Goal: Task Accomplishment & Management: Manage account settings

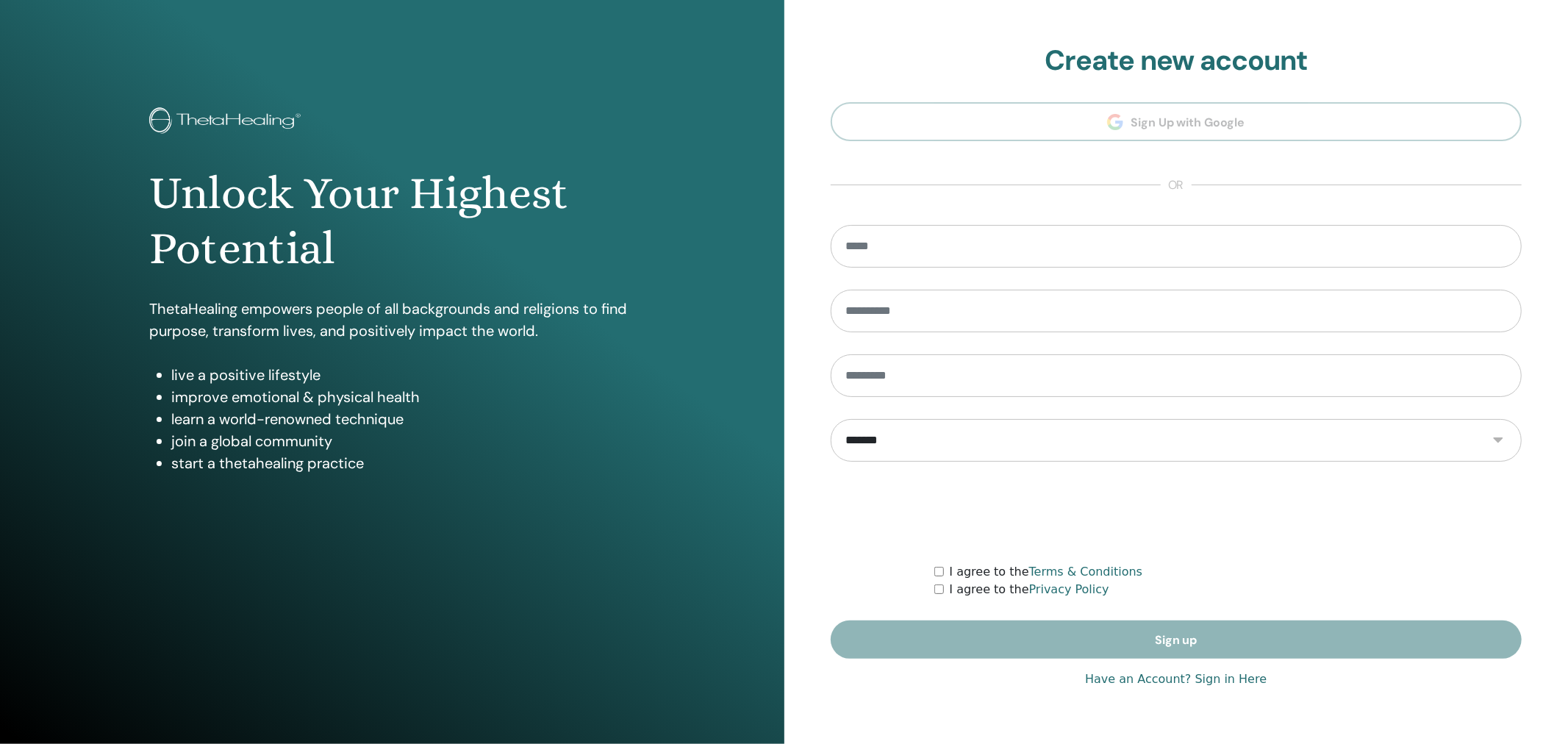
click at [1162, 676] on link "Have an Account? Sign in Here" at bounding box center [1175, 680] width 181 height 18
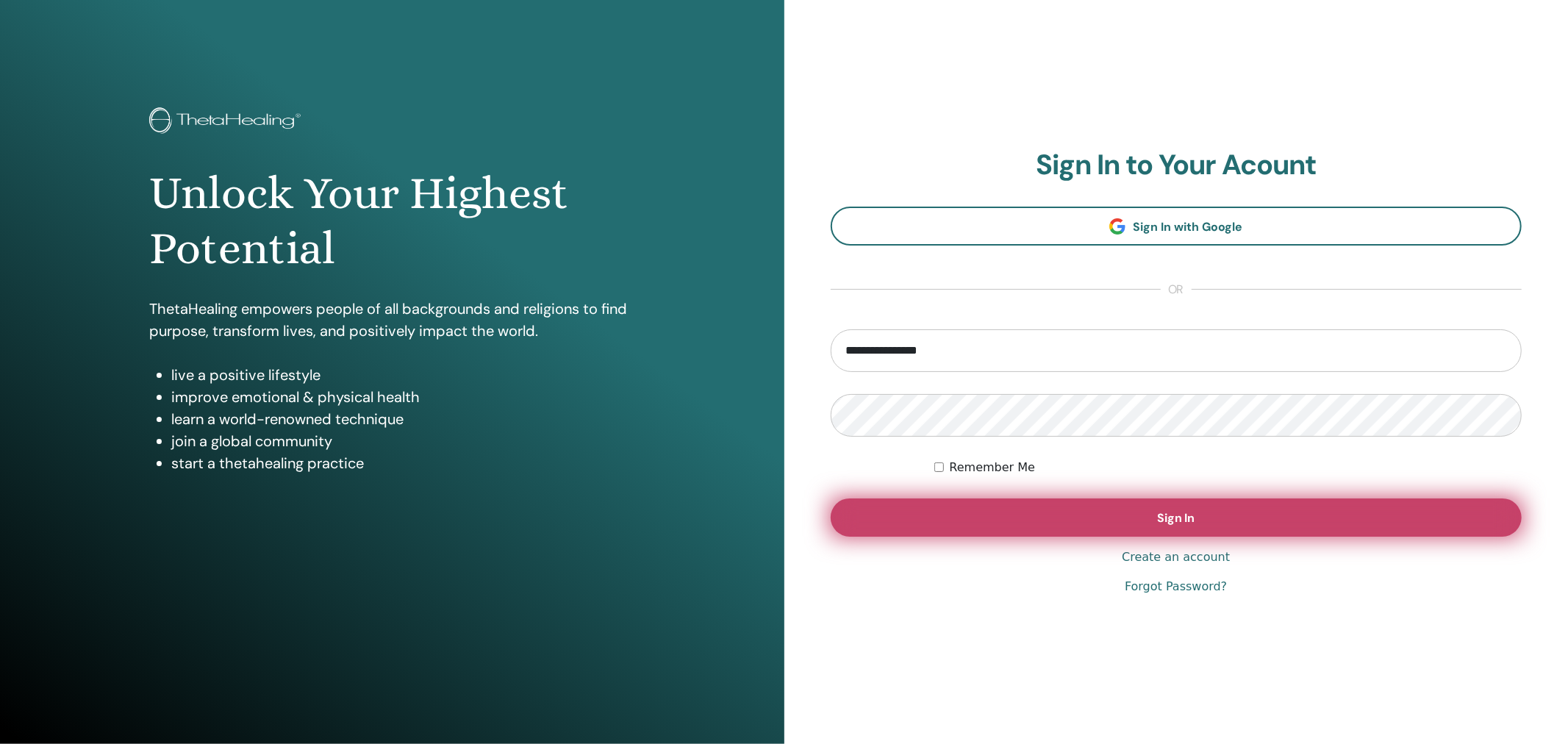
click at [1049, 513] on button "Sign In" at bounding box center [1176, 518] width 692 height 38
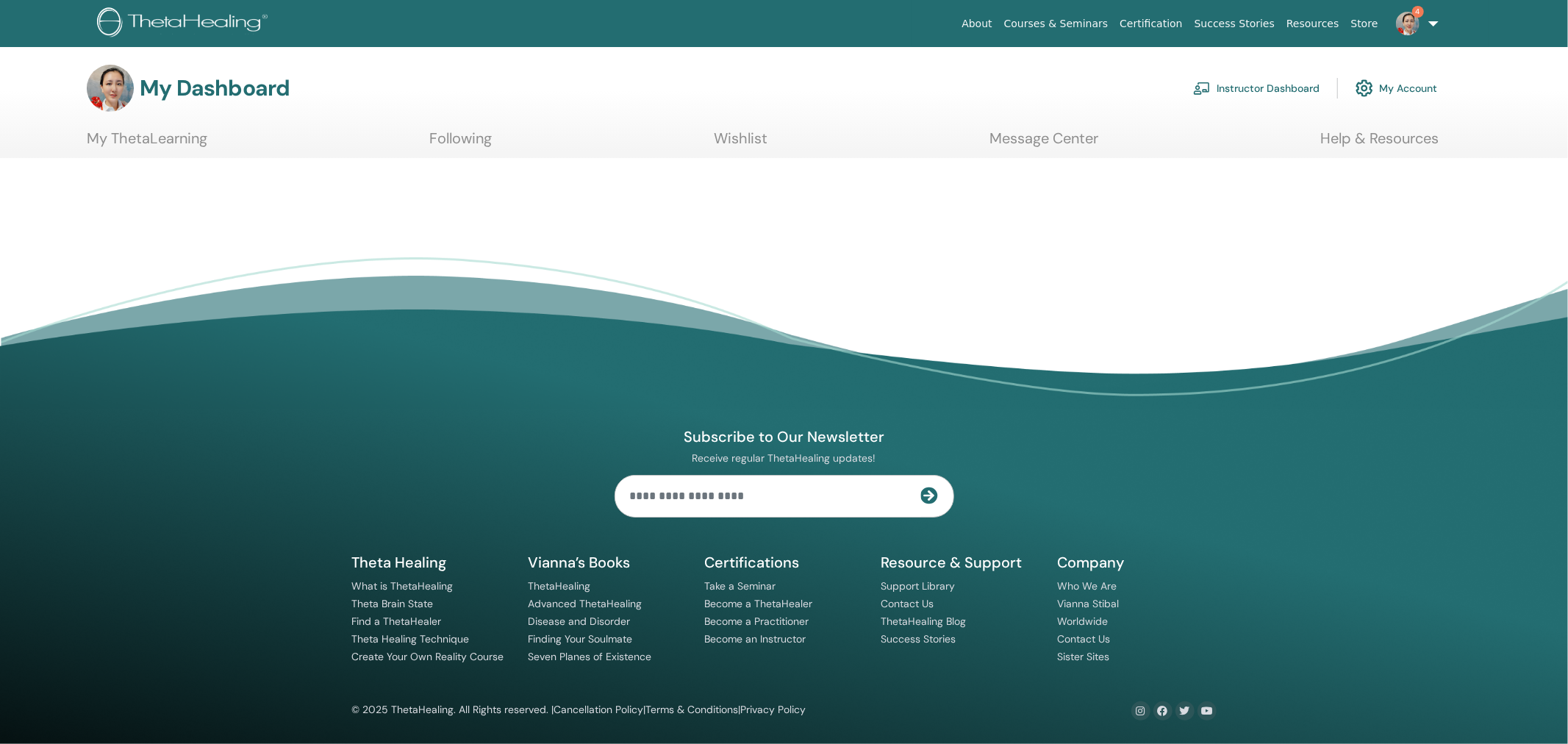
click at [1272, 87] on link "Instructor Dashboard" at bounding box center [1256, 88] width 126 height 32
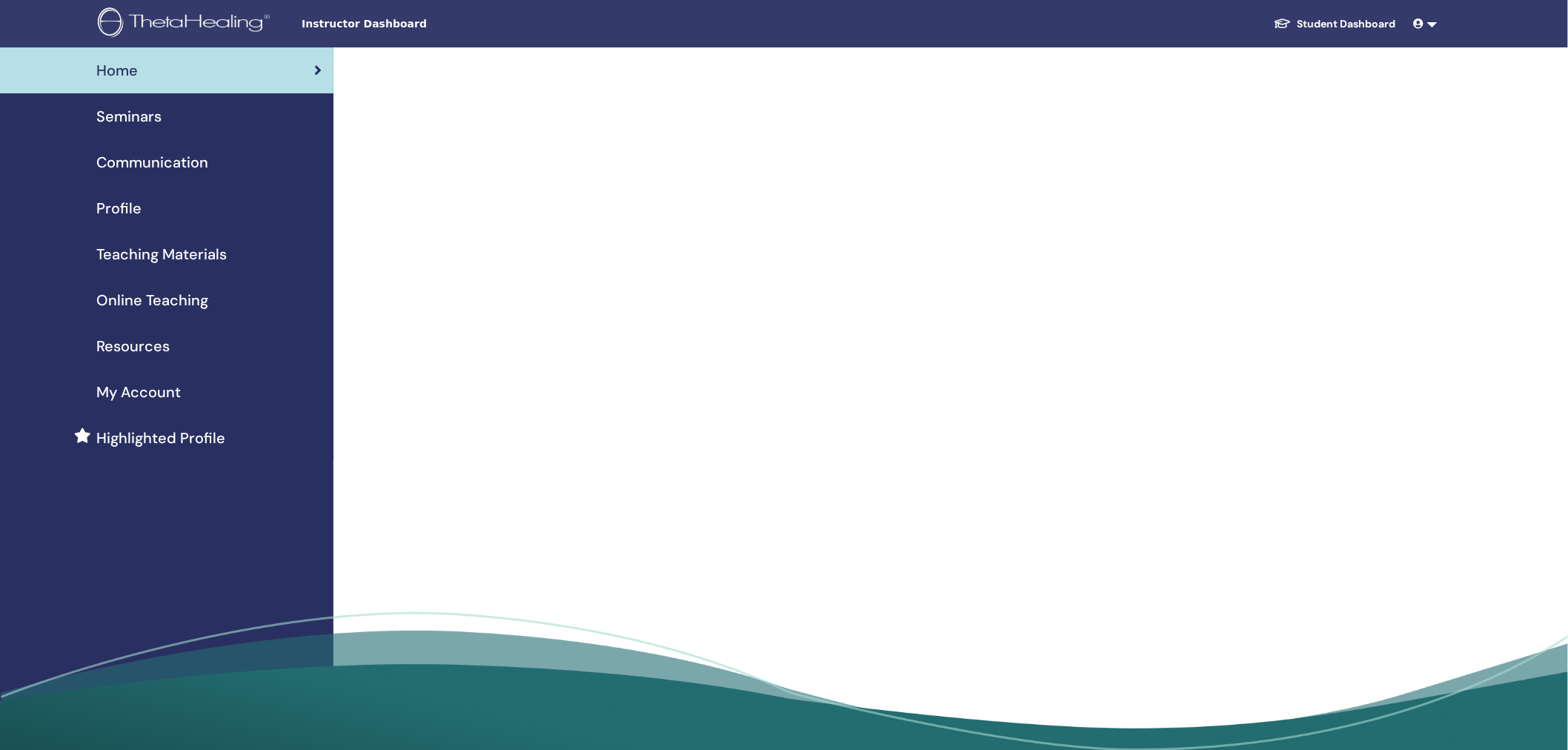
click at [109, 121] on span "Seminars" at bounding box center [129, 116] width 65 height 22
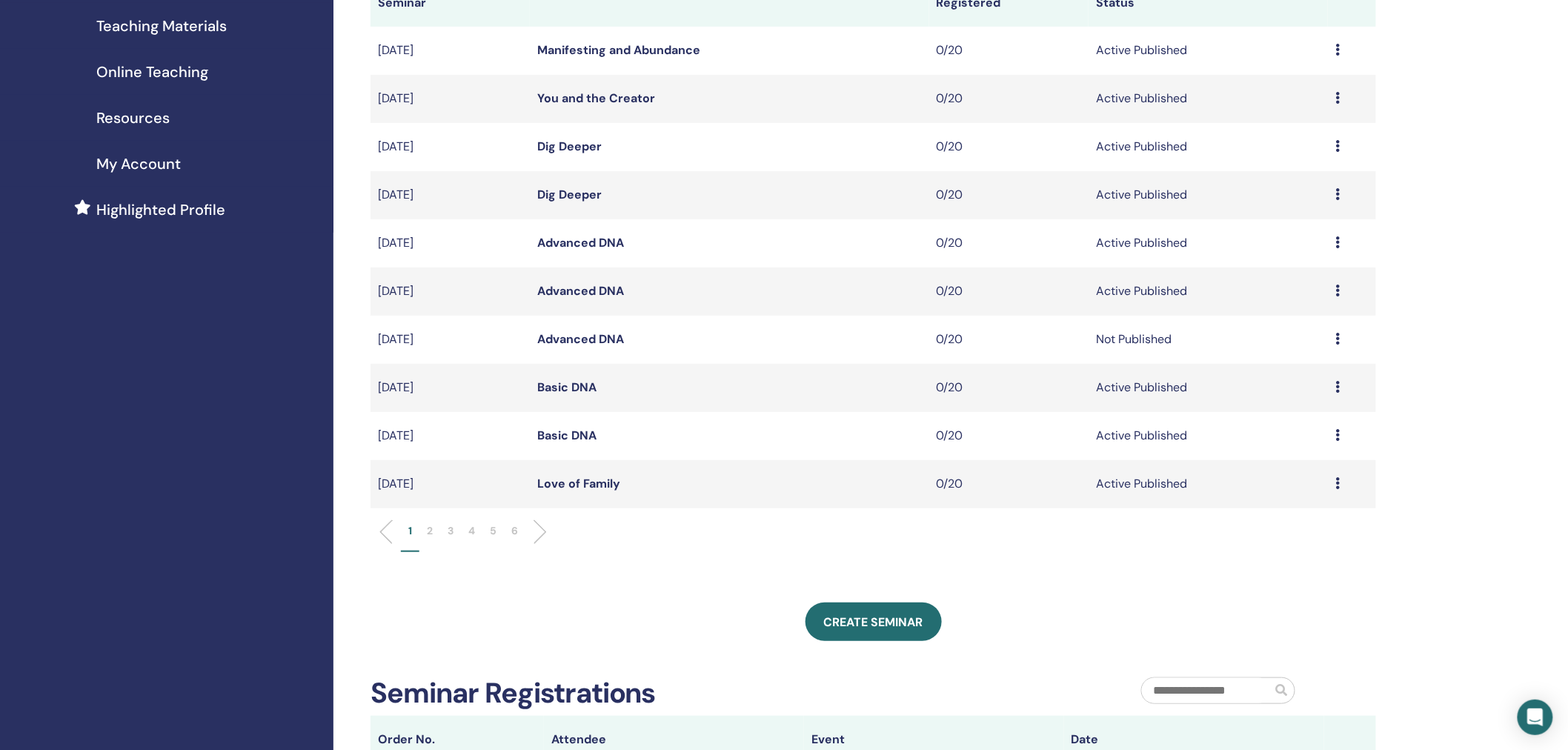
scroll to position [219, 0]
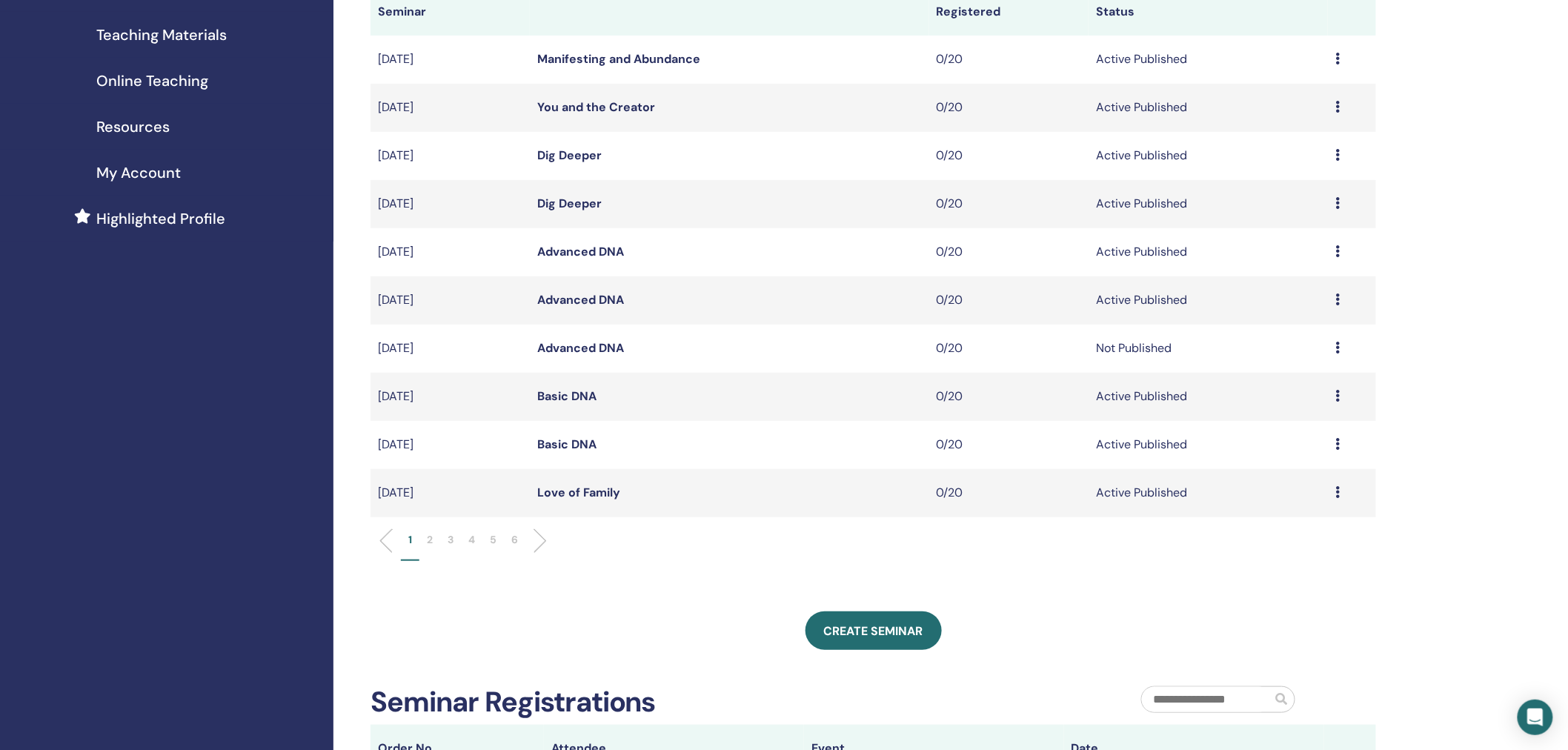
click at [475, 538] on p "4" at bounding box center [471, 539] width 6 height 15
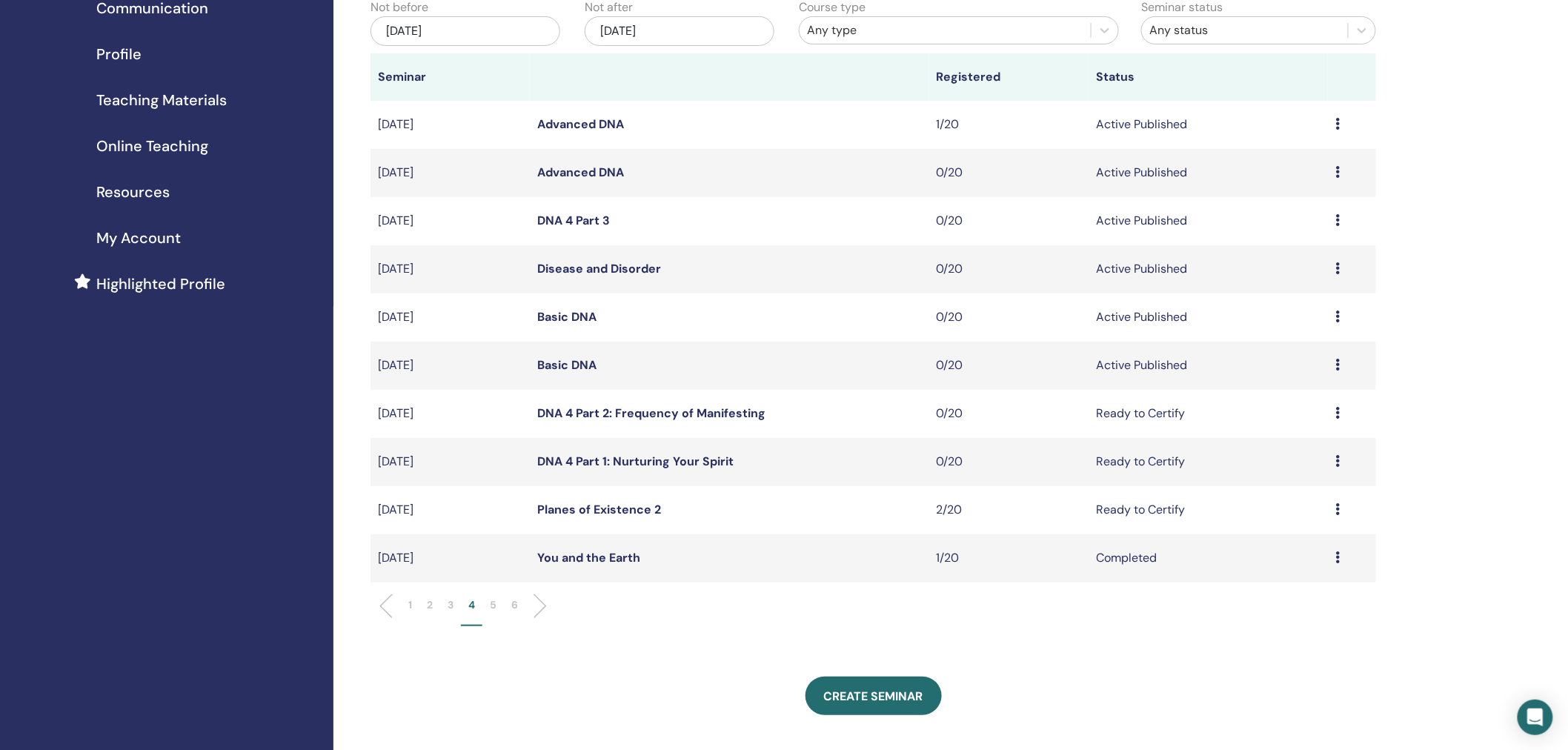
scroll to position [106, 0]
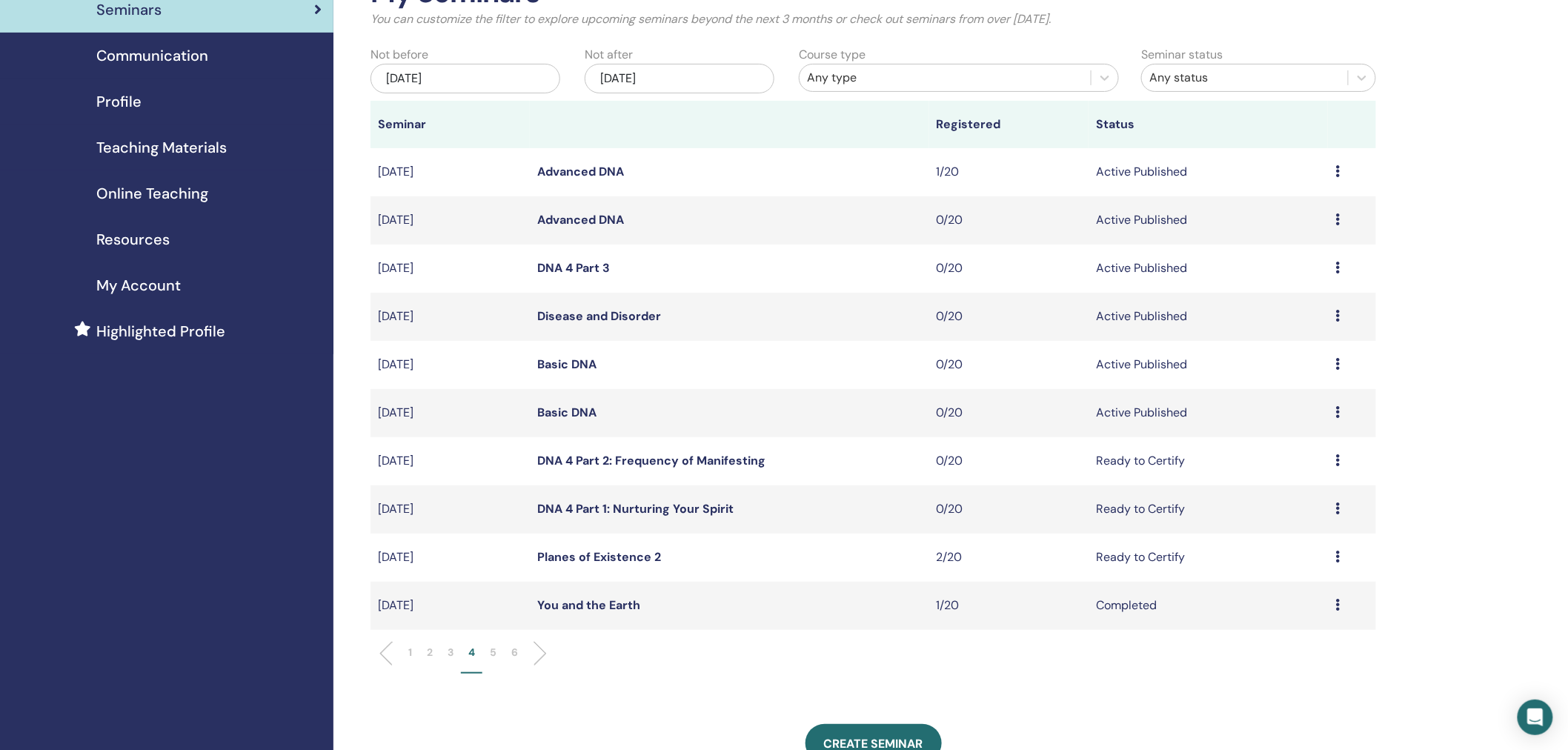
click at [449, 653] on p "3" at bounding box center [450, 652] width 6 height 15
click at [434, 653] on li "2" at bounding box center [429, 659] width 21 height 29
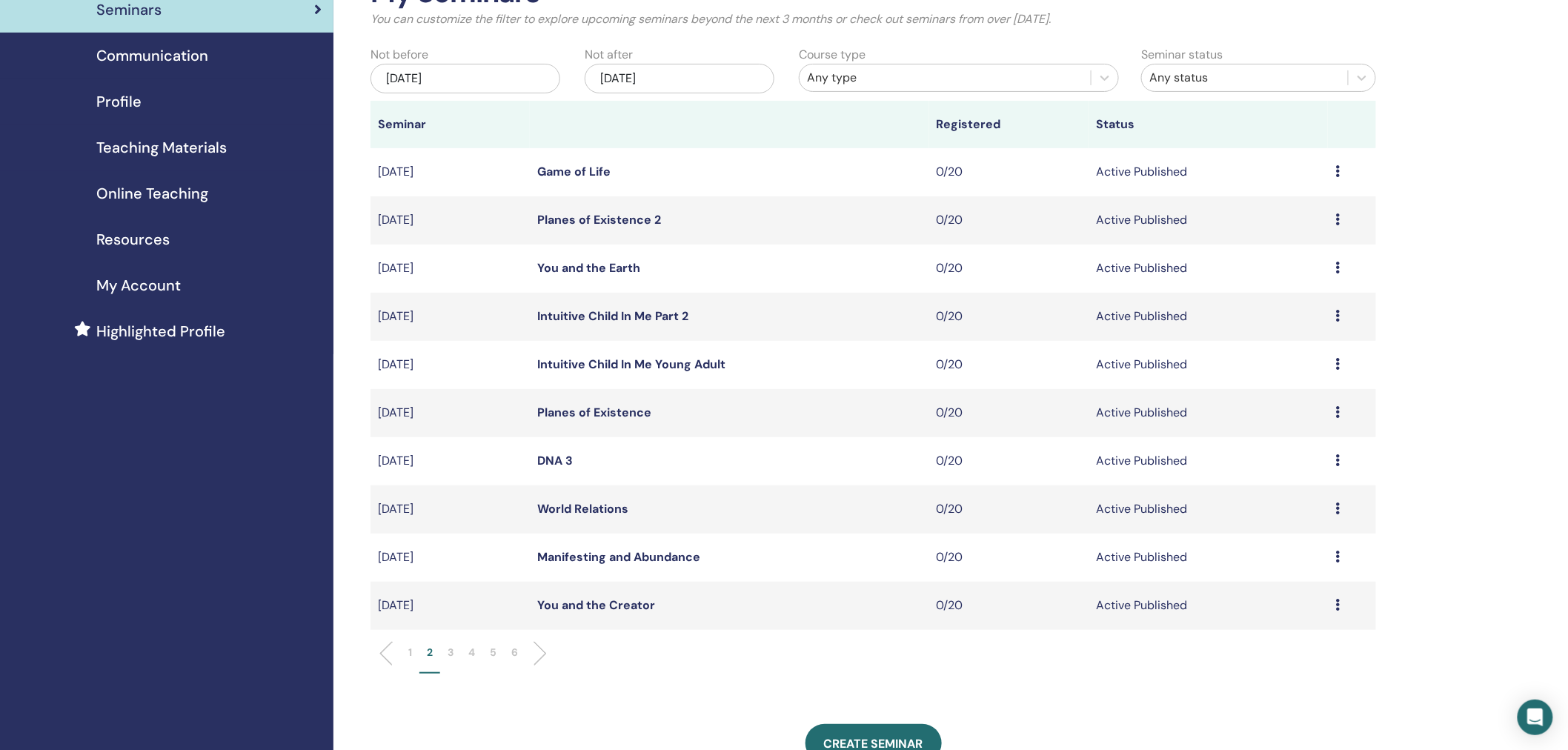
click at [451, 651] on p "3" at bounding box center [450, 652] width 6 height 15
click at [470, 653] on p "4" at bounding box center [471, 652] width 6 height 15
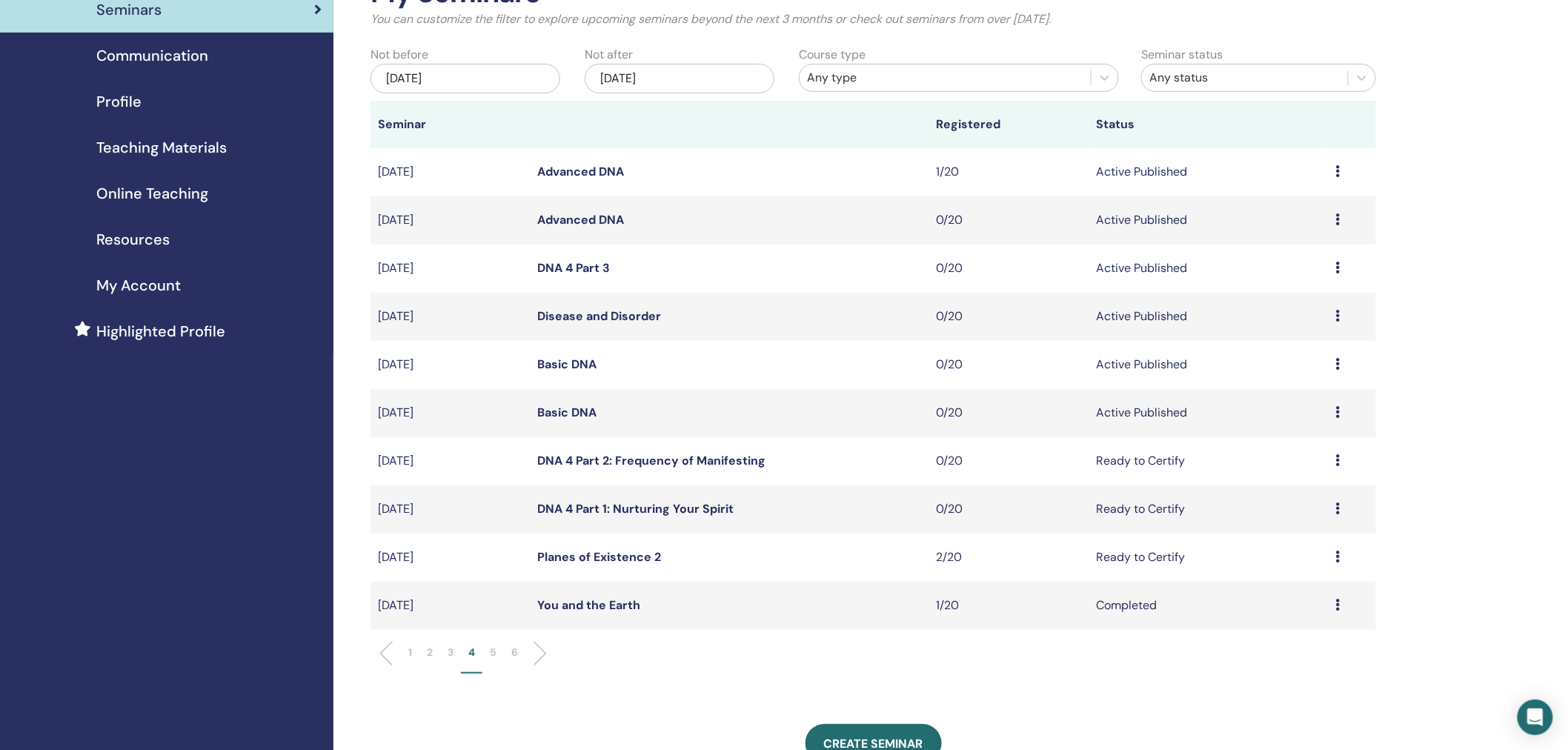
click at [624, 462] on link "DNA 4 Part 2: Frequency of Manifesting" at bounding box center [651, 460] width 228 height 15
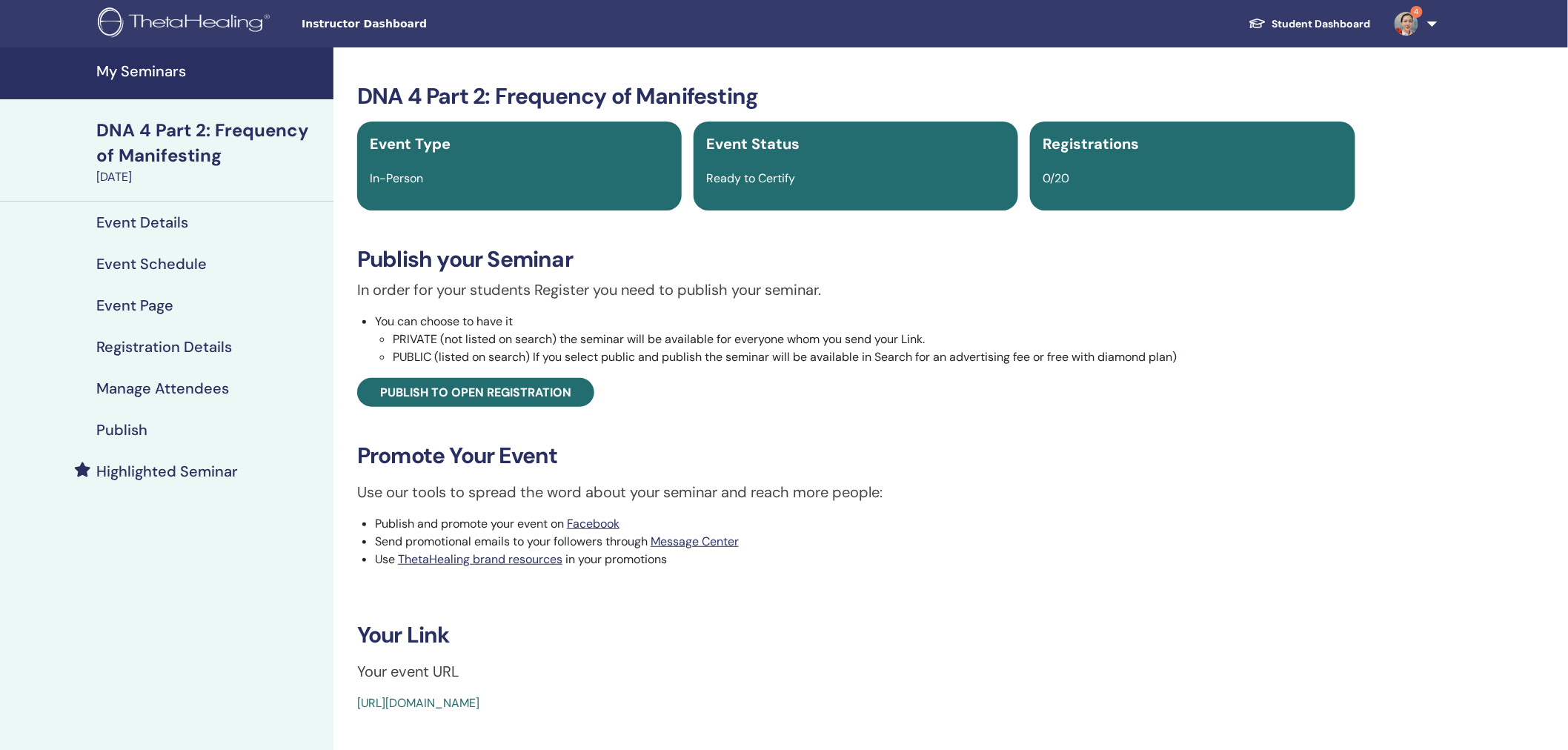
click at [122, 426] on h4 "Publish" at bounding box center [122, 430] width 51 height 18
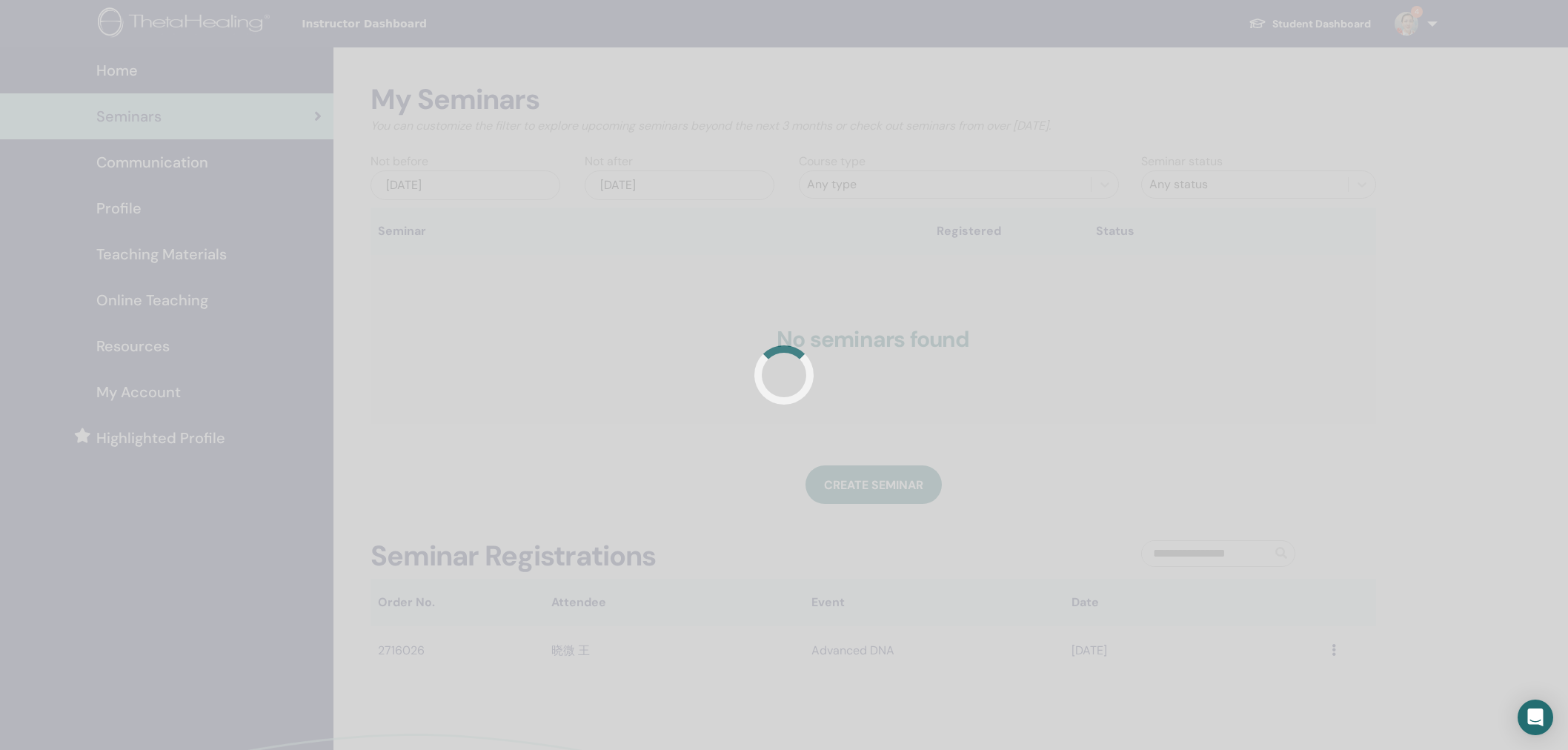
scroll to position [106, 0]
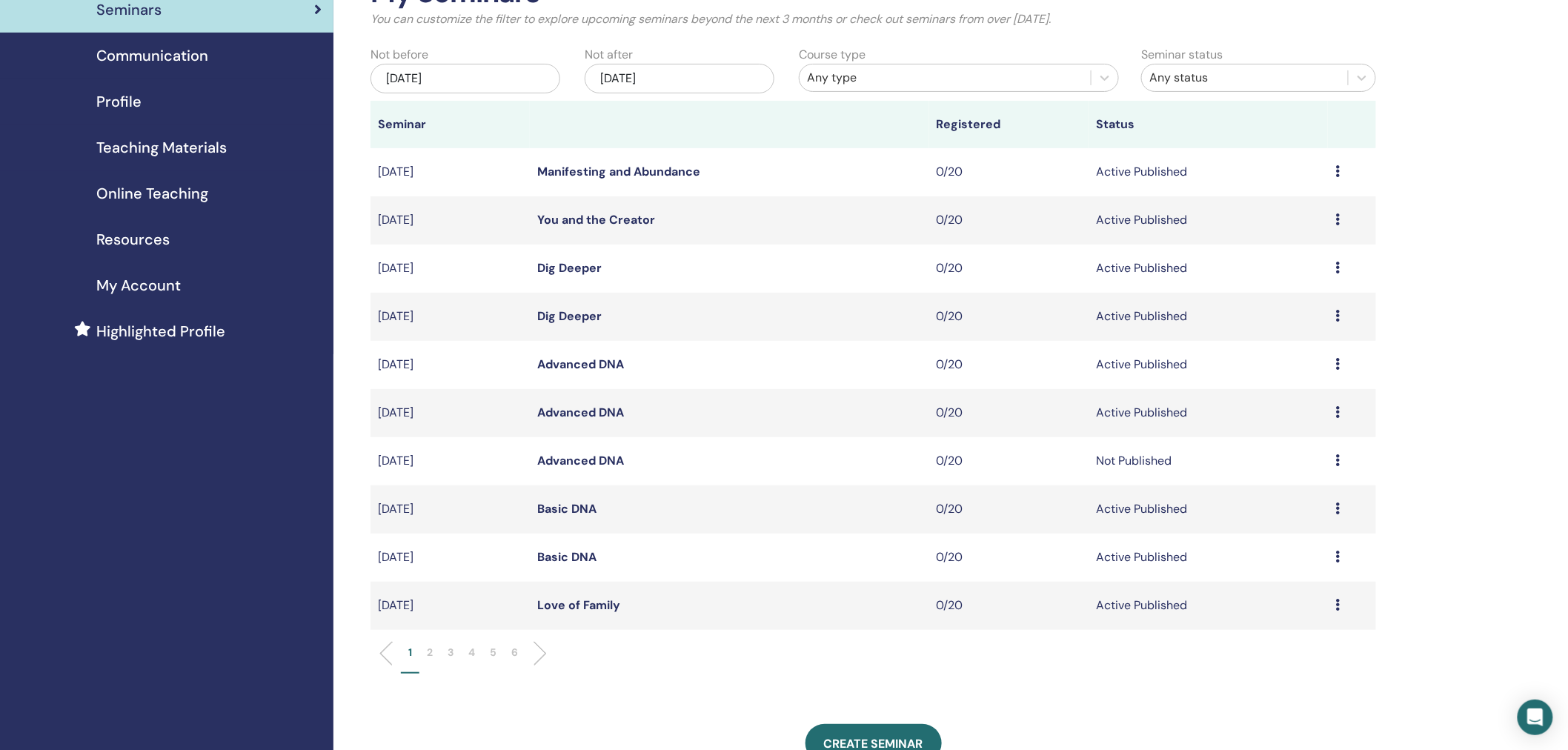
click at [193, 151] on span "Teaching Materials" at bounding box center [162, 147] width 131 height 22
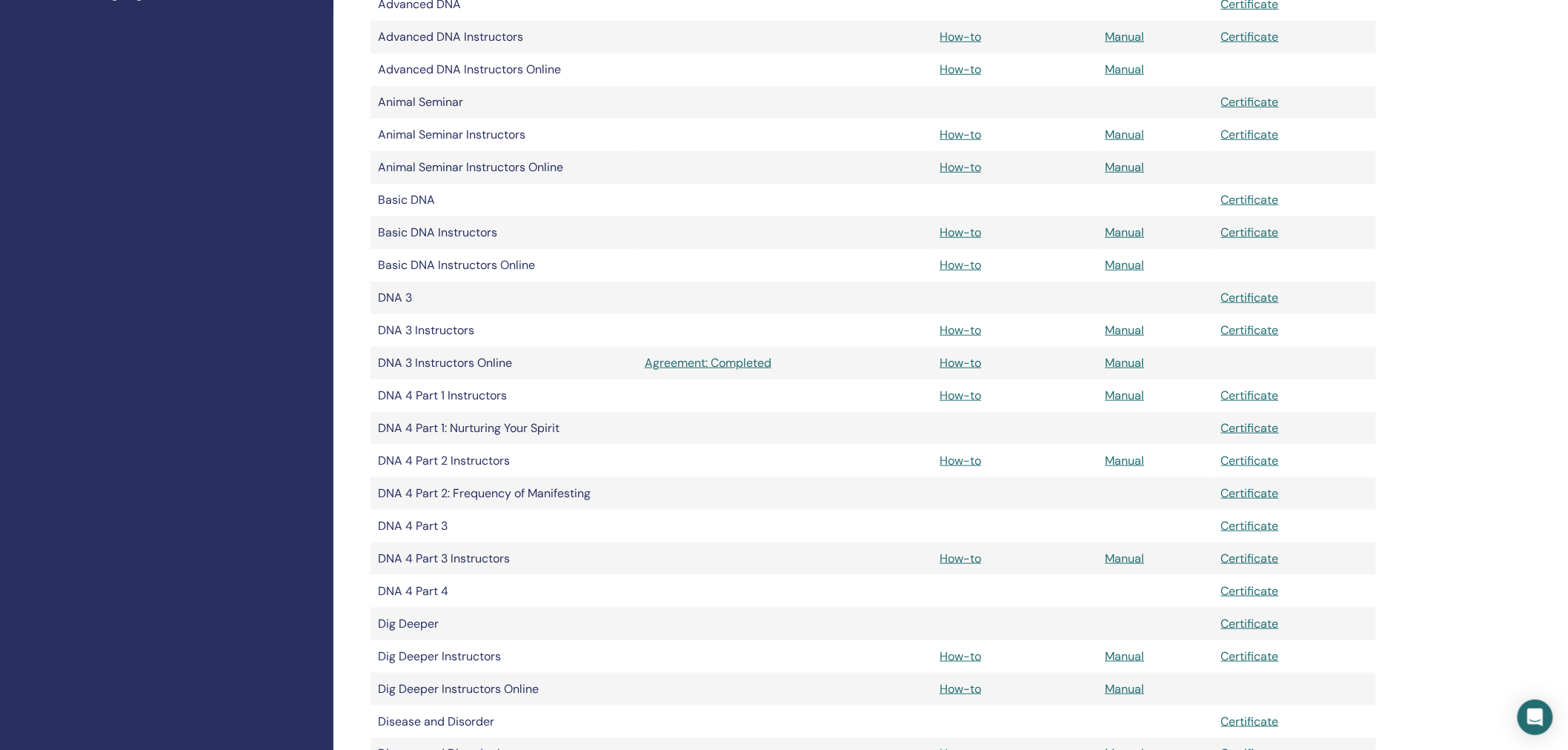
scroll to position [450, 0]
click at [1134, 455] on link "Manual" at bounding box center [1125, 456] width 39 height 15
